Goal: Information Seeking & Learning: Learn about a topic

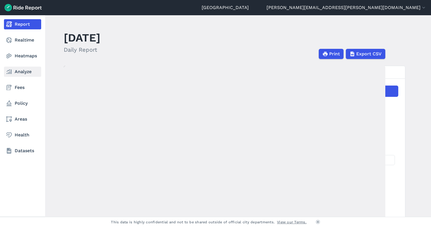
click at [22, 72] on link "Analyze" at bounding box center [22, 72] width 37 height 10
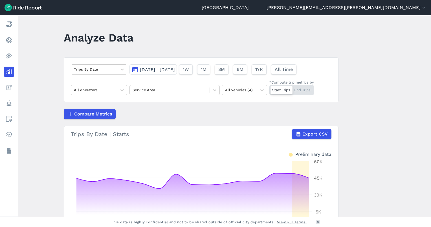
click at [144, 71] on span "Aug 10, 2025—Aug 24, 2025" at bounding box center [157, 69] width 35 height 5
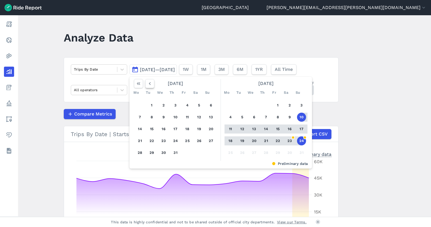
click at [149, 83] on icon "button" at bounding box center [150, 84] width 6 height 6
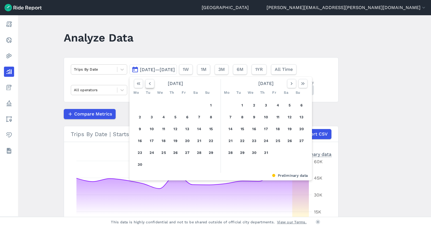
click at [149, 83] on icon "button" at bounding box center [150, 84] width 6 height 6
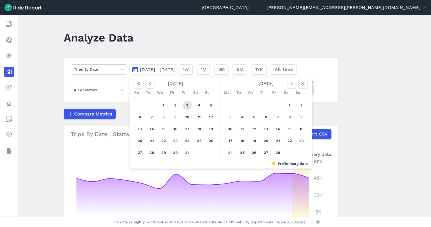
drag, startPoint x: 162, startPoint y: 106, endPoint x: 185, endPoint y: 105, distance: 22.6
click at [164, 106] on button "1" at bounding box center [163, 105] width 9 height 9
click at [290, 86] on icon "button" at bounding box center [292, 84] width 6 height 6
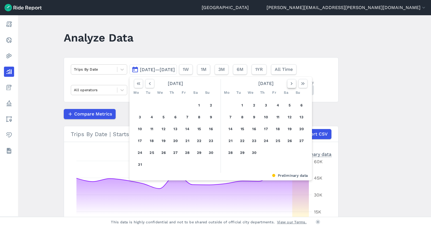
click at [290, 86] on icon "button" at bounding box center [292, 84] width 6 height 6
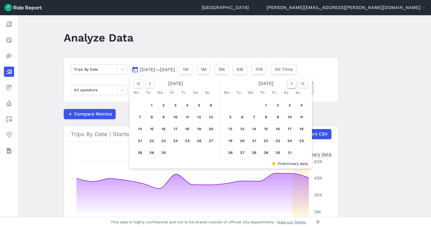
click at [290, 86] on icon "button" at bounding box center [292, 84] width 6 height 6
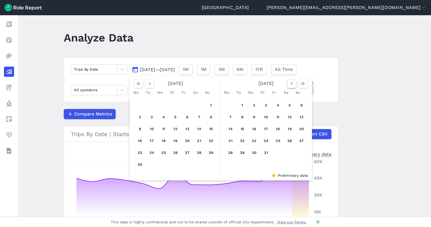
click at [290, 86] on icon "button" at bounding box center [292, 84] width 6 height 6
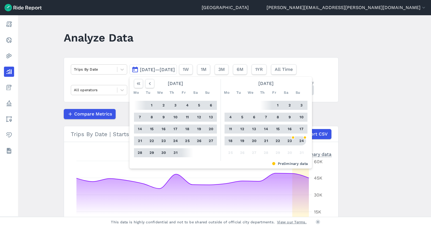
click at [303, 141] on button "24" at bounding box center [301, 140] width 9 height 9
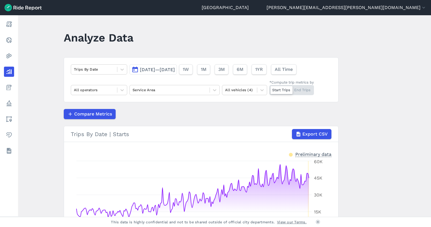
click at [162, 69] on span "Jan 1, 2025—Aug 24, 2025" at bounding box center [157, 69] width 35 height 5
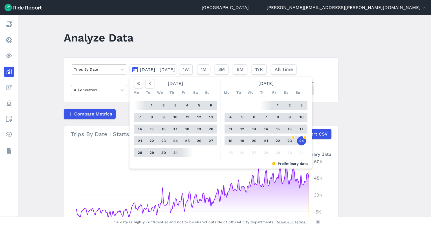
click at [265, 141] on button "21" at bounding box center [266, 140] width 9 height 9
click at [151, 82] on icon "button" at bounding box center [150, 84] width 6 height 6
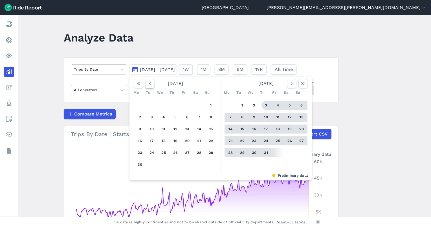
click at [149, 83] on icon "button" at bounding box center [150, 84] width 6 height 6
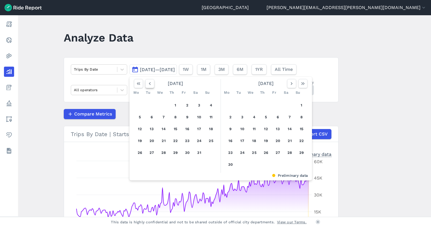
click at [149, 83] on icon "button" at bounding box center [150, 84] width 6 height 6
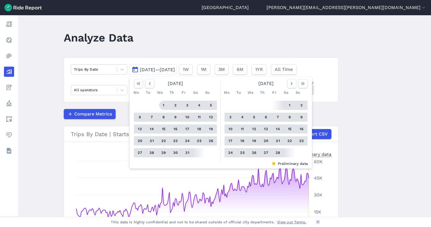
click at [166, 108] on div at bounding box center [164, 105] width 10 height 9
click at [163, 107] on button "1" at bounding box center [163, 105] width 9 height 9
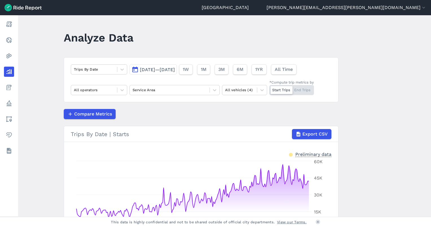
scroll to position [75, 0]
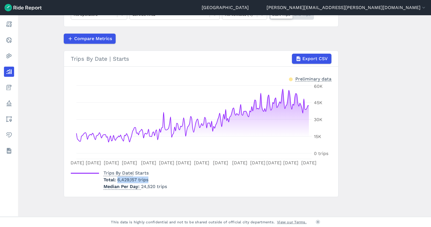
drag, startPoint x: 140, startPoint y: 178, endPoint x: 116, endPoint y: 181, distance: 24.4
click at [116, 181] on p "Total 6,429,157 trips" at bounding box center [135, 179] width 63 height 7
drag, startPoint x: 116, startPoint y: 181, endPoint x: 122, endPoint y: 181, distance: 5.9
copy span "6,429,157 trips"
click at [47, 169] on main "Analyze Data Trips By Date Jan 1, 2025—Aug 21, 2025 1W 1M 3M 6M 1YR All Time Al…" at bounding box center [224, 115] width 413 height 201
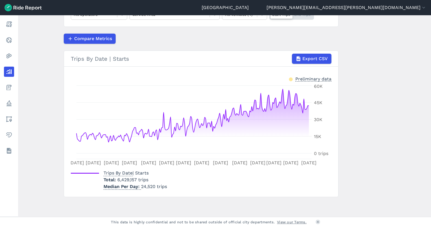
click at [138, 181] on span "6,429,157 trips" at bounding box center [132, 179] width 31 height 5
drag, startPoint x: 138, startPoint y: 181, endPoint x: 147, endPoint y: 183, distance: 9.8
click at [144, 183] on p "Median Per Day 24,520 trips" at bounding box center [135, 186] width 63 height 7
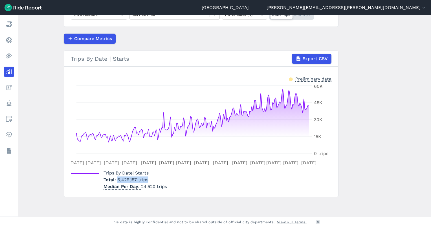
drag, startPoint x: 148, startPoint y: 178, endPoint x: 116, endPoint y: 181, distance: 31.4
click at [116, 181] on p "Total 6,429,157 trips" at bounding box center [135, 179] width 63 height 7
click at [117, 181] on span "6,429,157 trips" at bounding box center [132, 179] width 31 height 5
drag, startPoint x: 117, startPoint y: 180, endPoint x: 156, endPoint y: 180, distance: 38.9
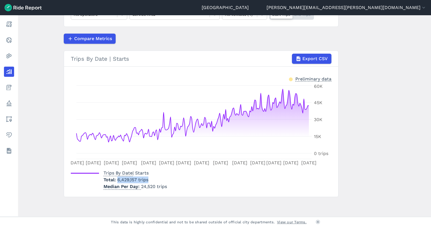
click at [156, 180] on p "Total 6,429,157 trips" at bounding box center [135, 179] width 63 height 7
click at [135, 179] on span "6,429,157 trips" at bounding box center [132, 179] width 31 height 5
drag, startPoint x: 135, startPoint y: 179, endPoint x: 129, endPoint y: 178, distance: 6.0
click at [129, 178] on span "6,429,157 trips" at bounding box center [132, 179] width 31 height 5
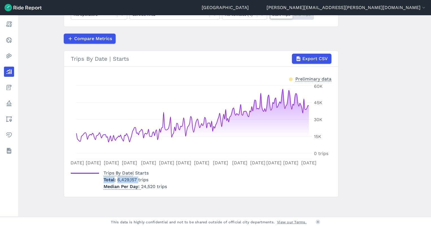
click at [129, 179] on span "6,429,157 trips" at bounding box center [132, 179] width 31 height 5
click at [128, 180] on span "6,429,157 trips" at bounding box center [132, 179] width 31 height 5
drag, startPoint x: 117, startPoint y: 180, endPoint x: 135, endPoint y: 179, distance: 18.4
click at [135, 179] on span "6,429,157 trips" at bounding box center [132, 179] width 31 height 5
drag, startPoint x: 135, startPoint y: 179, endPoint x: 132, endPoint y: 179, distance: 3.7
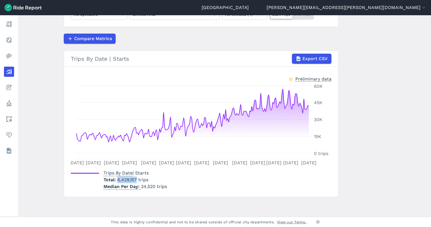
copy span "6,429,157"
drag, startPoint x: 361, startPoint y: 77, endPoint x: 357, endPoint y: 79, distance: 3.5
click at [361, 77] on main "Analyze Data Trips By Date Jan 1, 2025—Aug 21, 2025 1W 1M 3M 6M 1YR All Time Al…" at bounding box center [224, 115] width 413 height 201
click at [375, 128] on main "Analyze Data Trips By Date Jan 1, 2025—Aug 21, 2025 1W 1M 3M 6M 1YR All Time Al…" at bounding box center [224, 115] width 413 height 201
click at [386, 202] on main "Analyze Data Trips By Date Jan 1, 2025—Aug 21, 2025 1W 1M 3M 6M 1YR All Time Al…" at bounding box center [224, 115] width 413 height 201
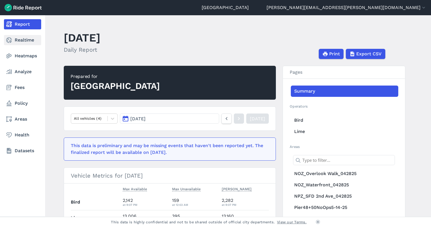
click at [8, 43] on link "Realtime" at bounding box center [22, 40] width 37 height 10
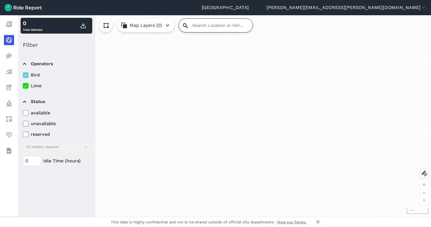
click at [194, 26] on input "Search Location or Vehicles" at bounding box center [216, 26] width 74 height 14
click at [184, 29] on input "Search Location or Vehicles" at bounding box center [216, 26] width 74 height 14
paste input "[STREET_ADDRESS]"
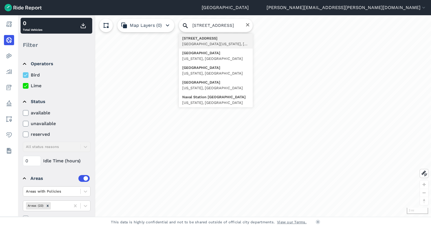
type input "[STREET_ADDRESS][US_STATE]"
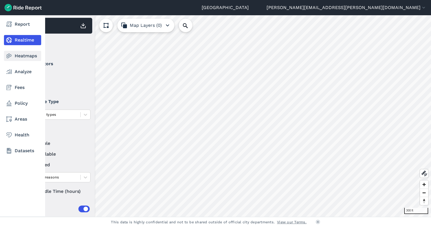
click at [16, 58] on link "Heatmaps" at bounding box center [22, 56] width 37 height 10
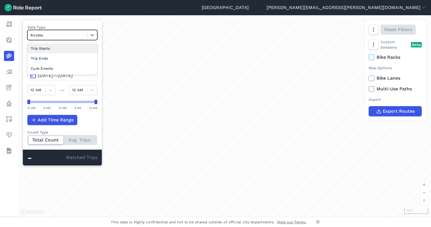
click at [65, 36] on div at bounding box center [57, 35] width 54 height 6
click at [59, 69] on div "Curb Events" at bounding box center [62, 68] width 70 height 10
